Goal: Information Seeking & Learning: Understand process/instructions

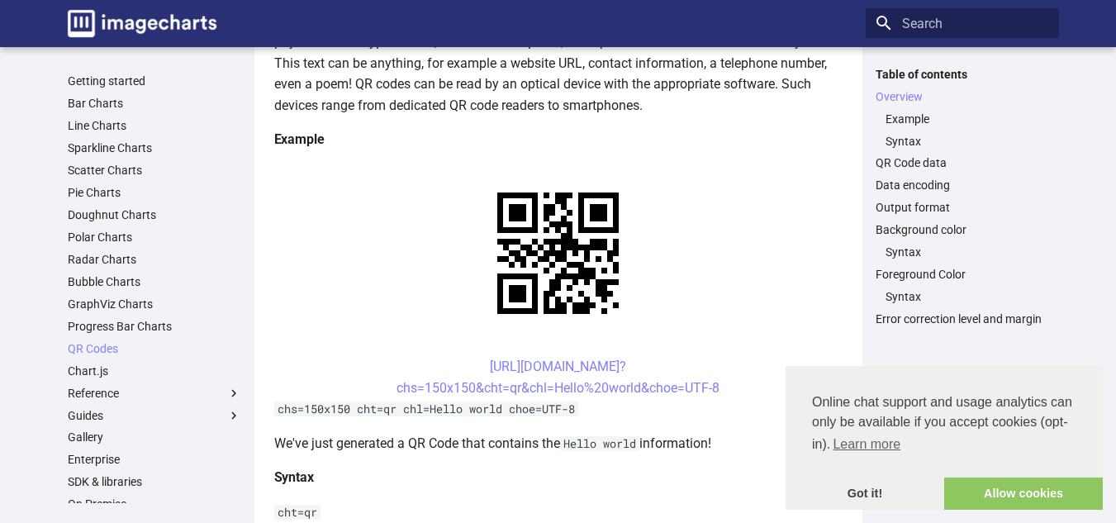
scroll to position [264, 0]
drag, startPoint x: 744, startPoint y: 391, endPoint x: 447, endPoint y: 373, distance: 297.1
click at [447, 373] on center "[URL][DOMAIN_NAME]? chs=150x150&cht=qr&chl=Hello%20world&choe=UTF-8" at bounding box center [558, 376] width 568 height 42
copy link "[URL][DOMAIN_NAME]? chs=150x150&cht=qr&chl=Hello%20world&choe=UTF-8"
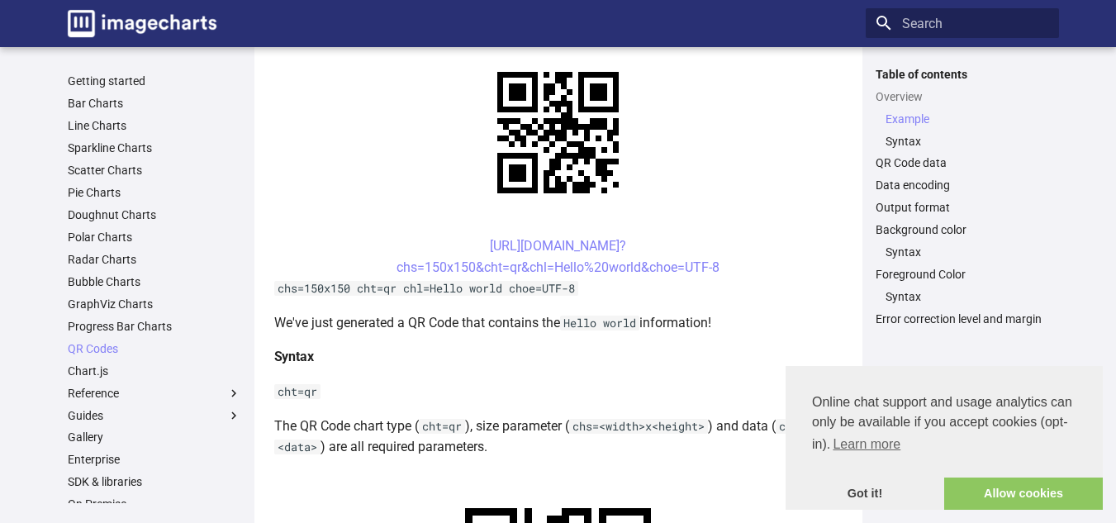
scroll to position [383, 0]
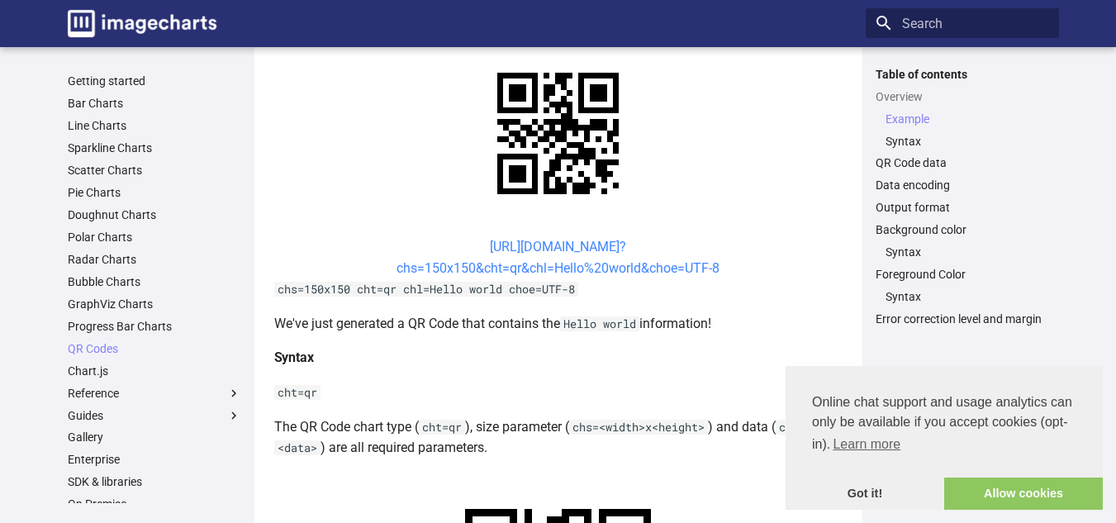
click at [583, 261] on link "[URL][DOMAIN_NAME]? chs=150x150&cht=qr&chl=Hello%20world&choe=UTF-8" at bounding box center [558, 257] width 323 height 37
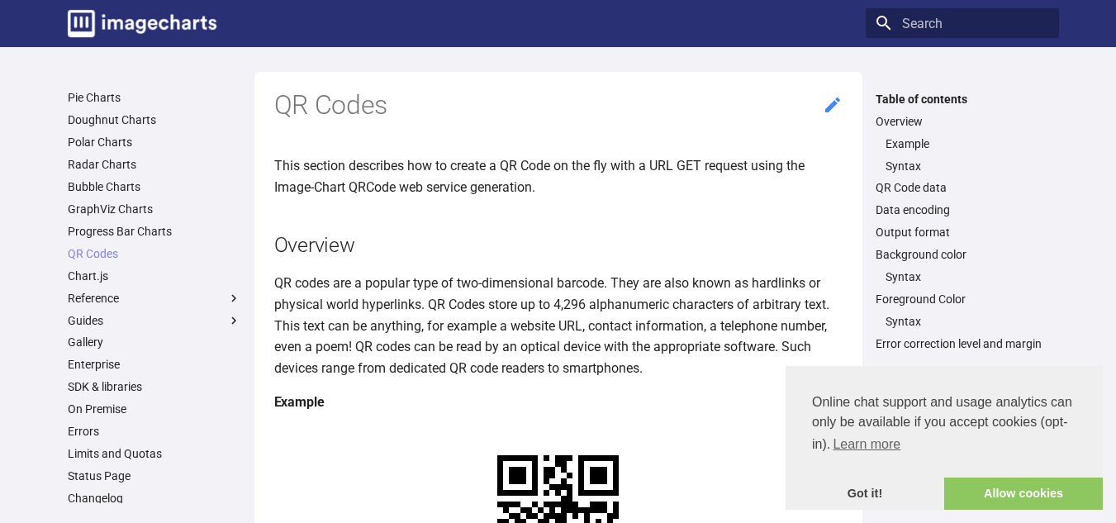
click at [835, 107] on icon at bounding box center [833, 105] width 20 height 20
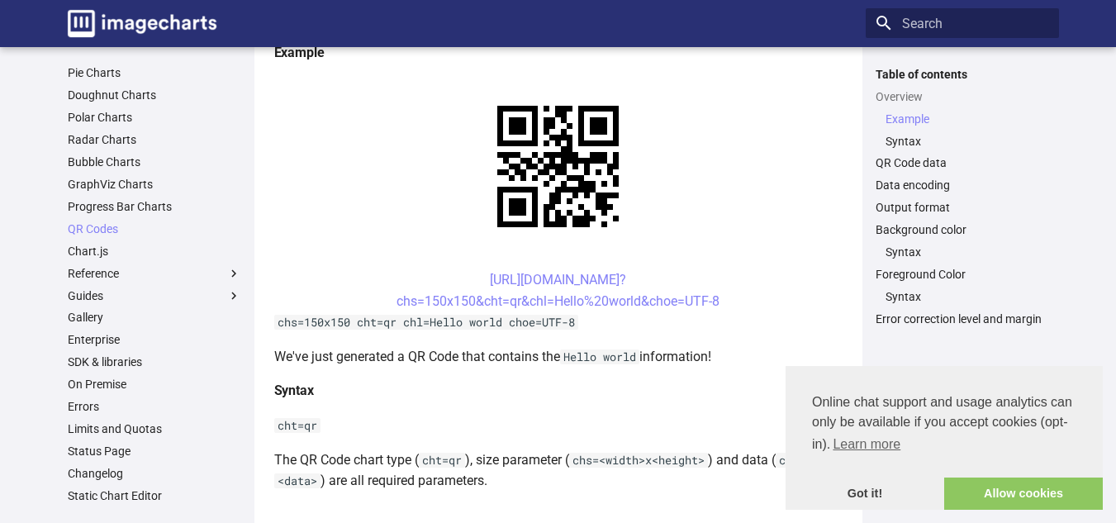
scroll to position [350, 0]
